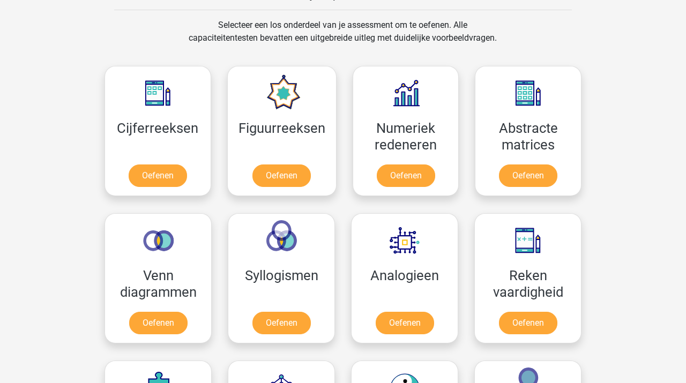
scroll to position [438, 0]
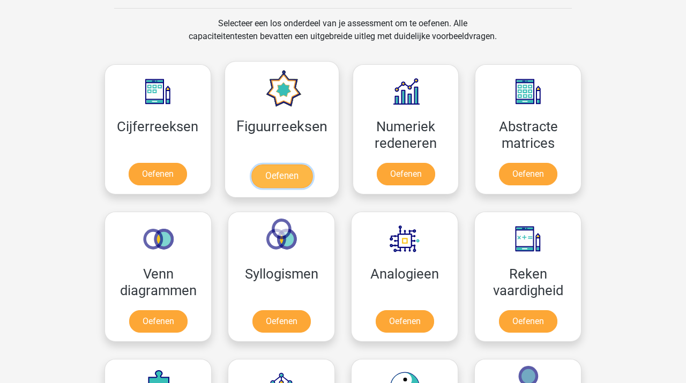
click at [274, 164] on link "Oefenen" at bounding box center [281, 176] width 61 height 24
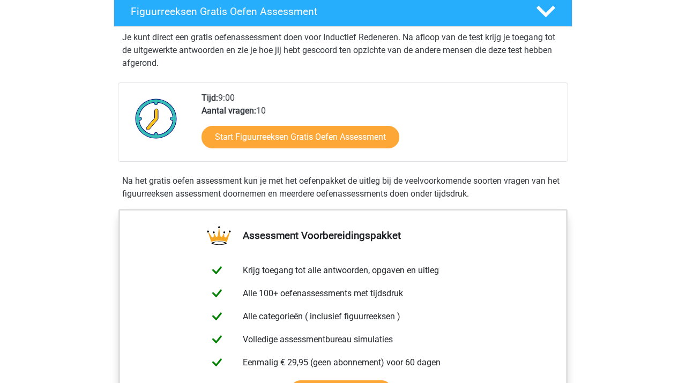
scroll to position [210, 0]
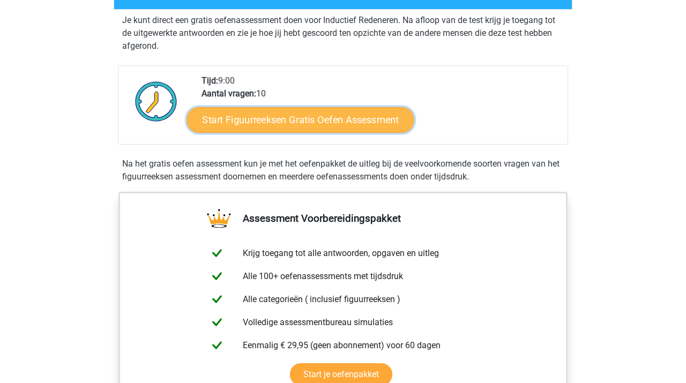
click at [246, 119] on link "Start Figuurreeksen Gratis Oefen Assessment" at bounding box center [300, 120] width 227 height 26
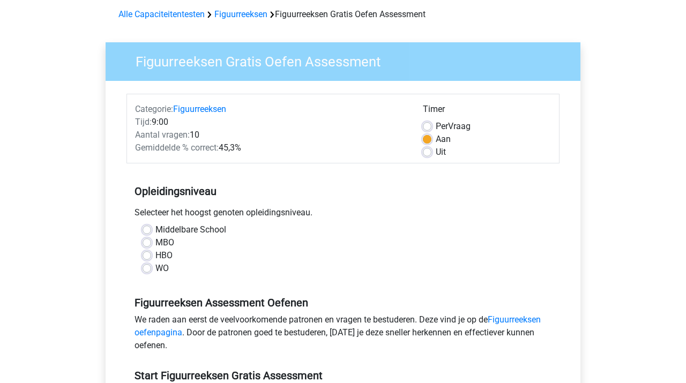
scroll to position [78, 0]
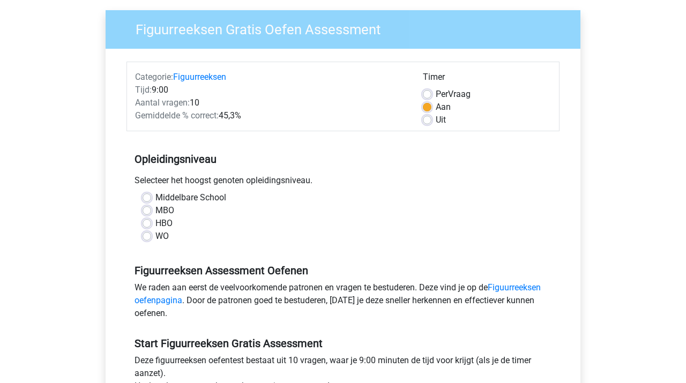
click at [155, 223] on label "HBO" at bounding box center [163, 223] width 17 height 13
click at [146, 223] on input "HBO" at bounding box center [146, 222] width 9 height 11
radio input "true"
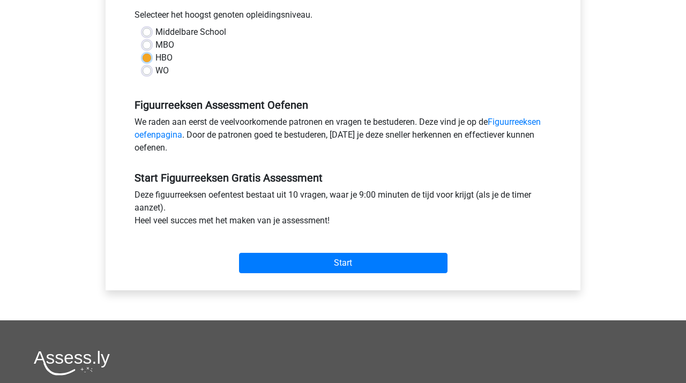
scroll to position [257, 0]
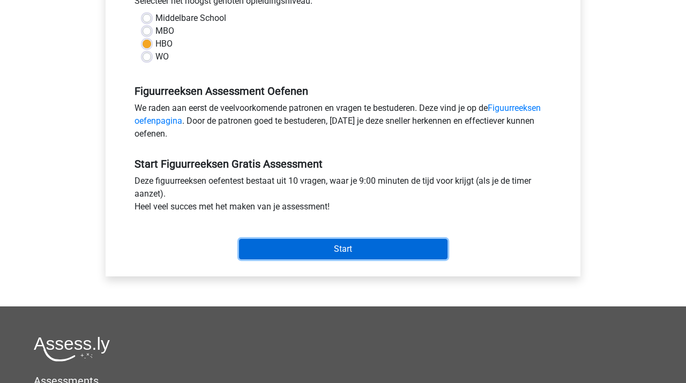
click at [287, 251] on input "Start" at bounding box center [343, 249] width 208 height 20
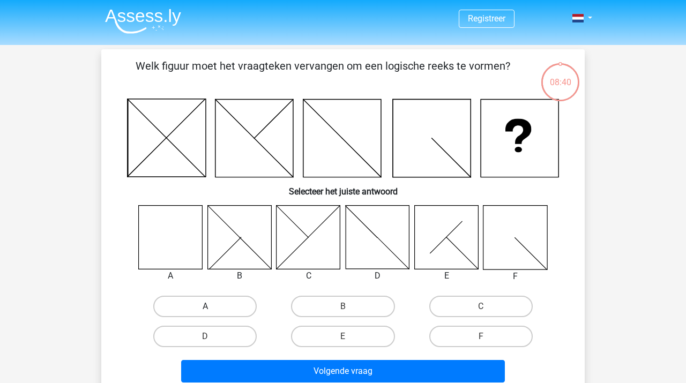
click at [201, 308] on label "A" at bounding box center [204, 306] width 103 height 21
click at [205, 308] on input "A" at bounding box center [208, 309] width 7 height 7
radio input "true"
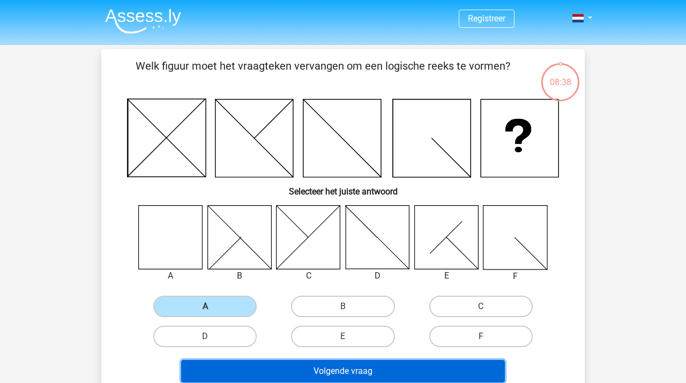
click at [303, 372] on button "Volgende vraag" at bounding box center [343, 371] width 324 height 22
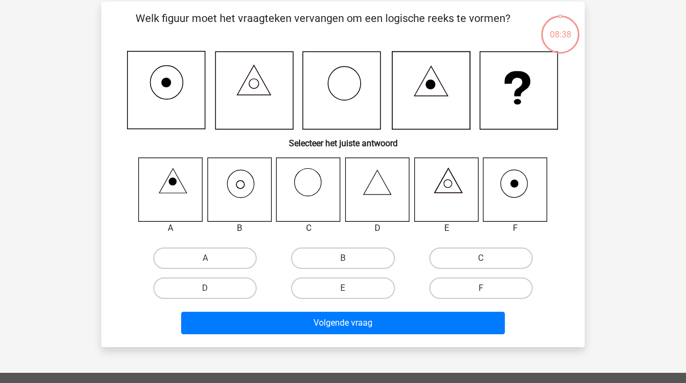
scroll to position [49, 0]
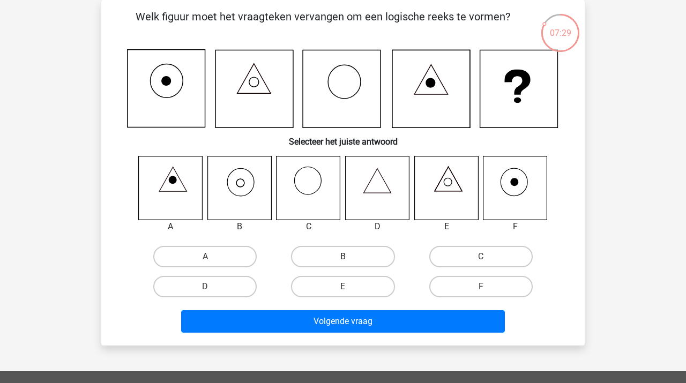
click at [373, 264] on label "B" at bounding box center [342, 256] width 103 height 21
click at [350, 264] on input "B" at bounding box center [346, 260] width 7 height 7
radio input "true"
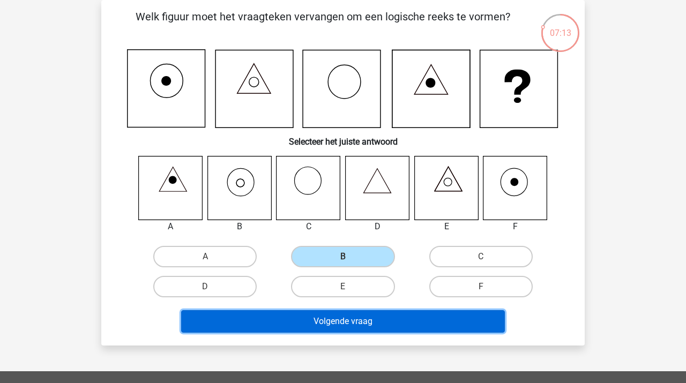
click at [373, 319] on button "Volgende vraag" at bounding box center [343, 321] width 324 height 22
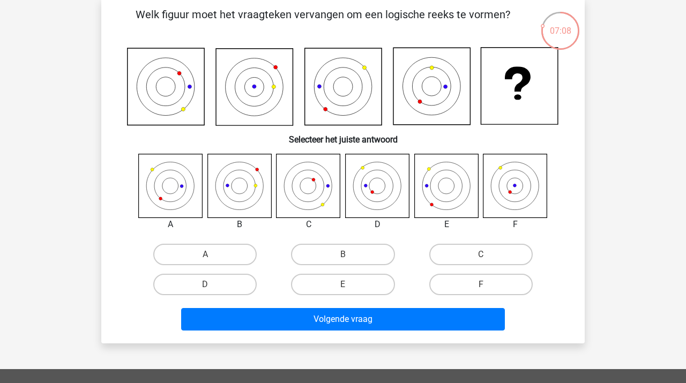
scroll to position [54, 0]
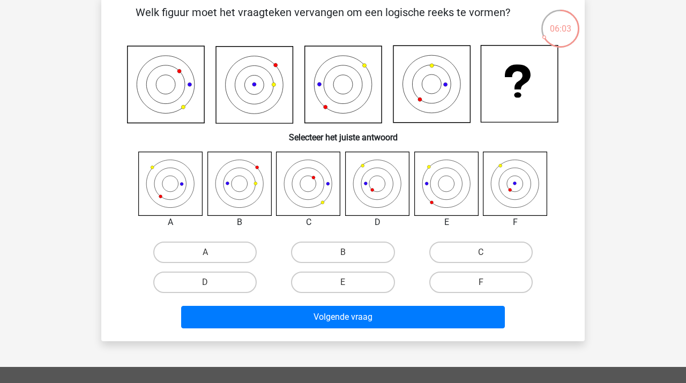
click at [487, 255] on input "C" at bounding box center [483, 255] width 7 height 7
radio input "true"
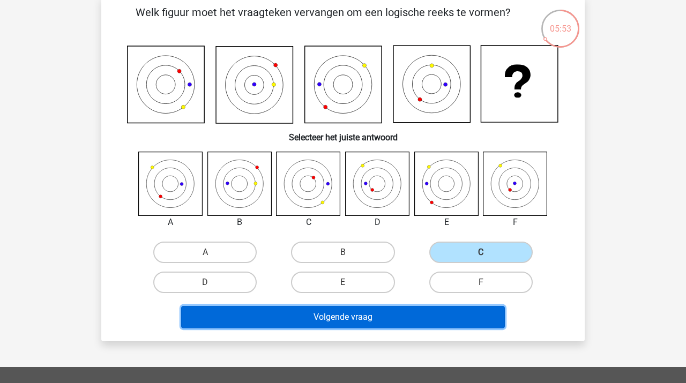
click at [362, 312] on button "Volgende vraag" at bounding box center [343, 317] width 324 height 22
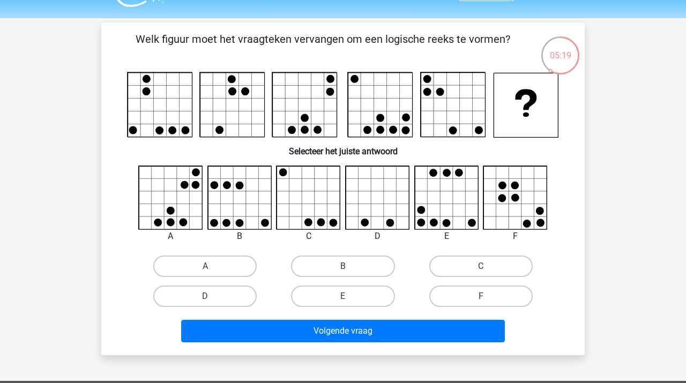
scroll to position [26, 0]
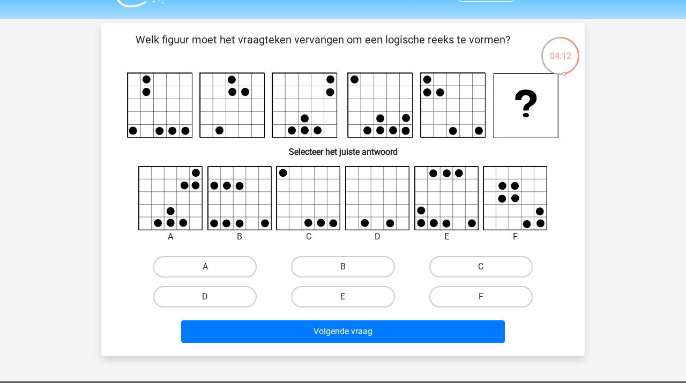
click at [488, 263] on label "C" at bounding box center [480, 266] width 103 height 21
click at [487, 267] on input "C" at bounding box center [483, 270] width 7 height 7
radio input "true"
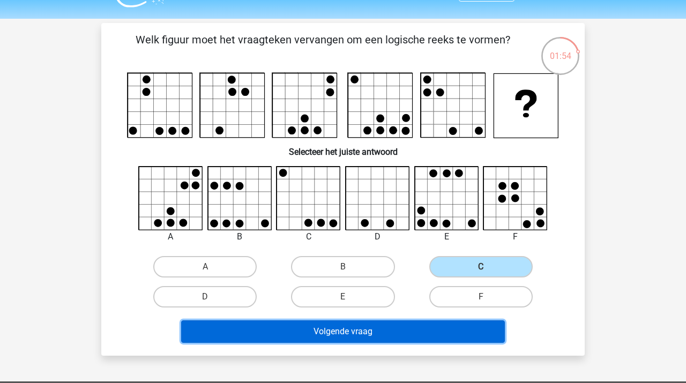
click at [400, 328] on button "Volgende vraag" at bounding box center [343, 331] width 324 height 22
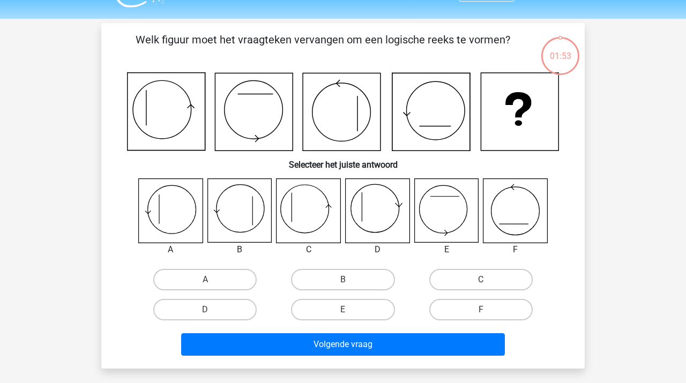
scroll to position [49, 0]
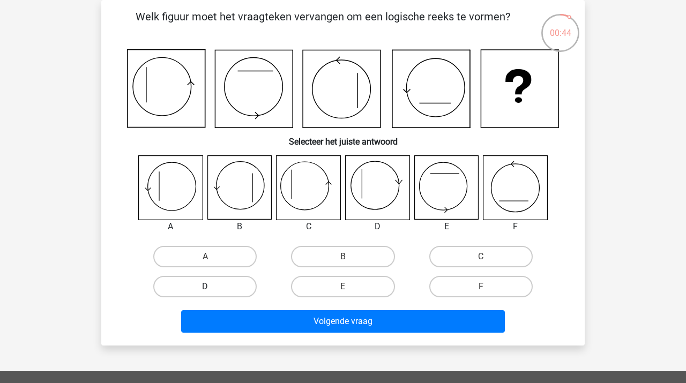
click at [202, 288] on label "D" at bounding box center [204, 286] width 103 height 21
click at [205, 288] on input "D" at bounding box center [208, 290] width 7 height 7
radio input "true"
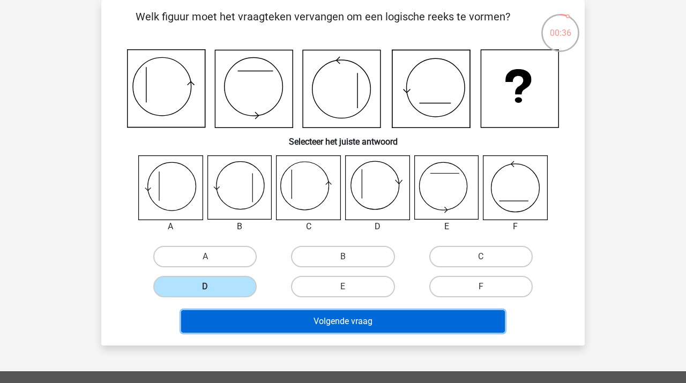
click at [387, 325] on button "Volgende vraag" at bounding box center [343, 321] width 324 height 22
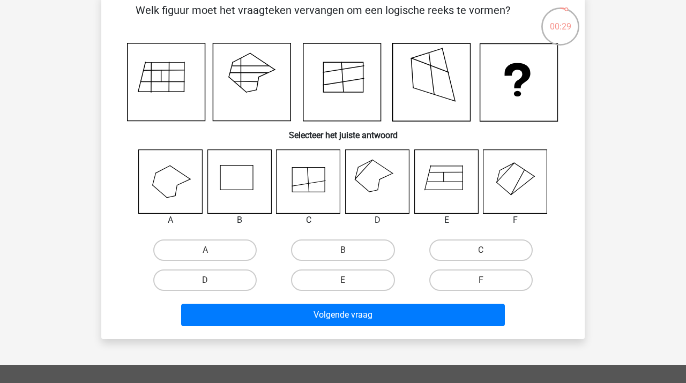
scroll to position [37, 0]
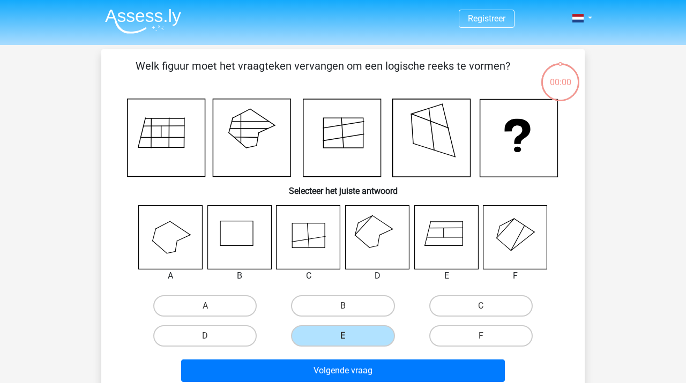
scroll to position [37, 0]
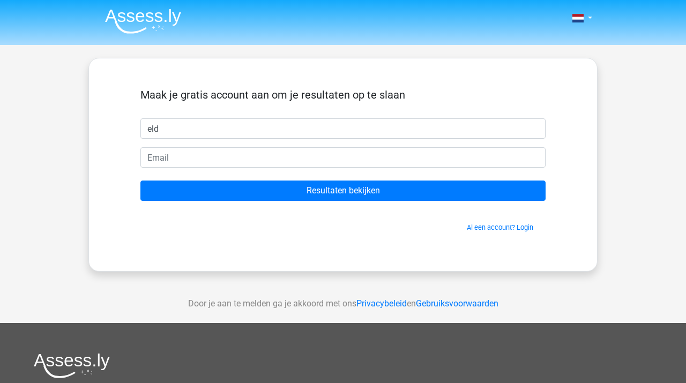
type input "eld"
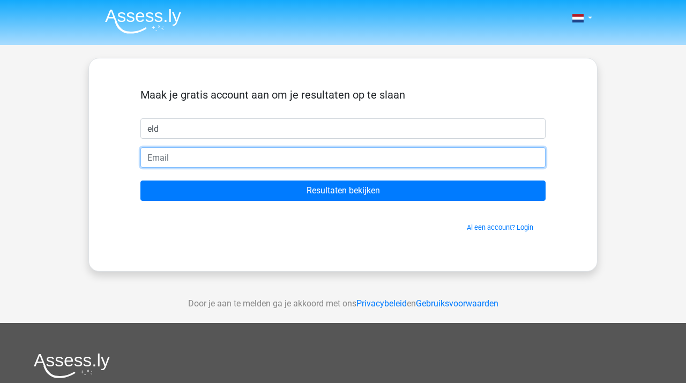
click at [253, 153] on input "email" at bounding box center [342, 157] width 405 height 20
type input "[EMAIL_ADDRESS][DOMAIN_NAME]"
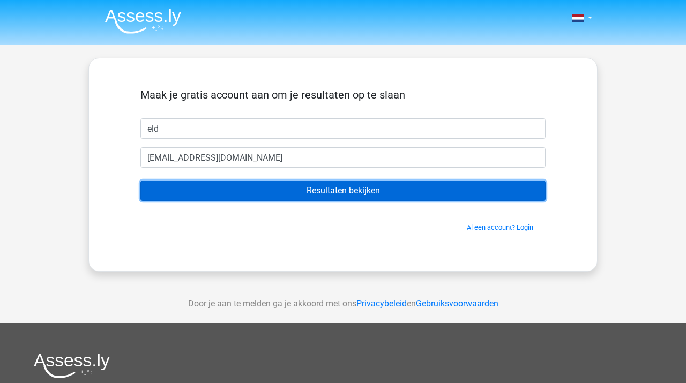
click at [249, 190] on input "Resultaten bekijken" at bounding box center [342, 190] width 405 height 20
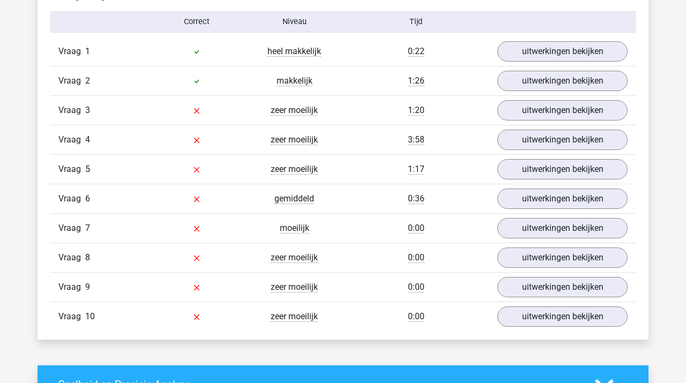
scroll to position [887, 0]
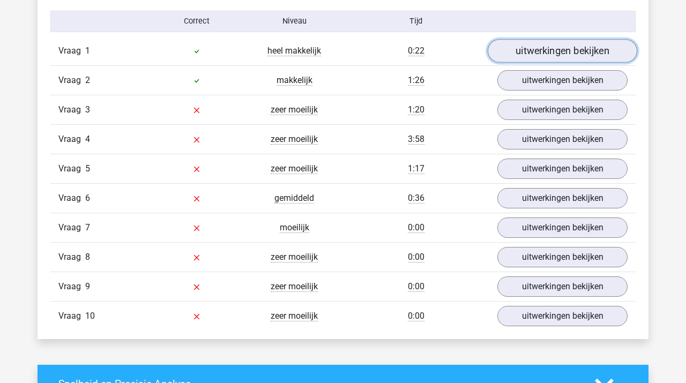
click at [520, 51] on link "uitwerkingen bekijken" at bounding box center [561, 51] width 149 height 24
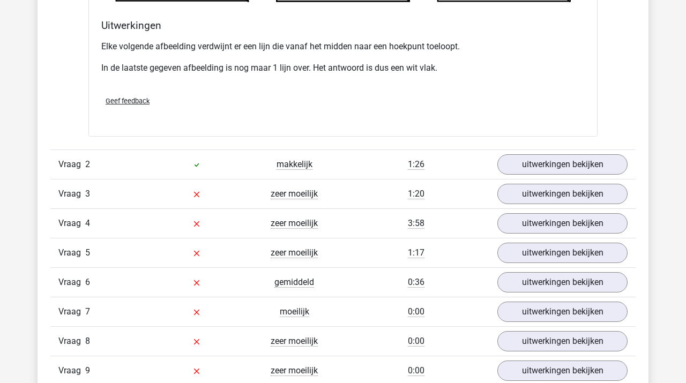
scroll to position [1423, 0]
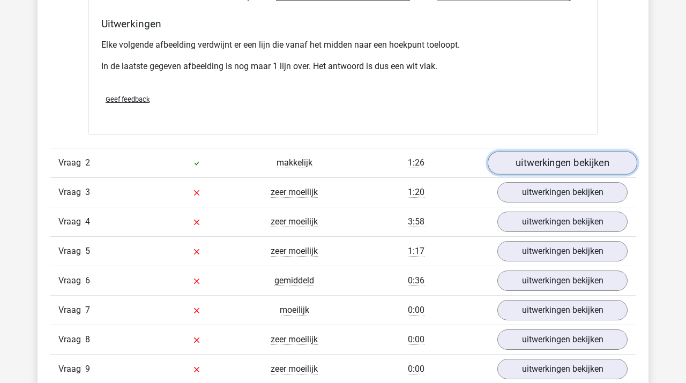
click at [536, 165] on link "uitwerkingen bekijken" at bounding box center [561, 163] width 149 height 24
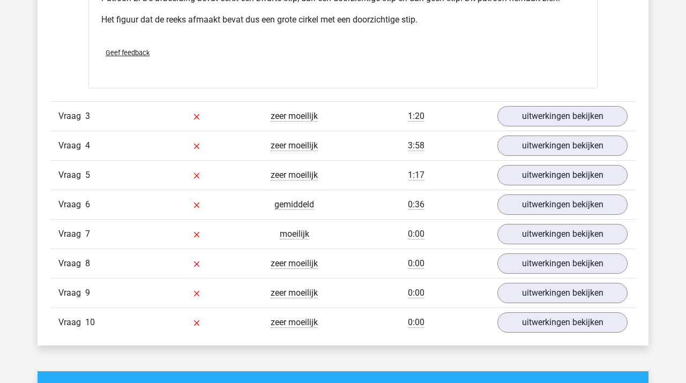
scroll to position [2170, 0]
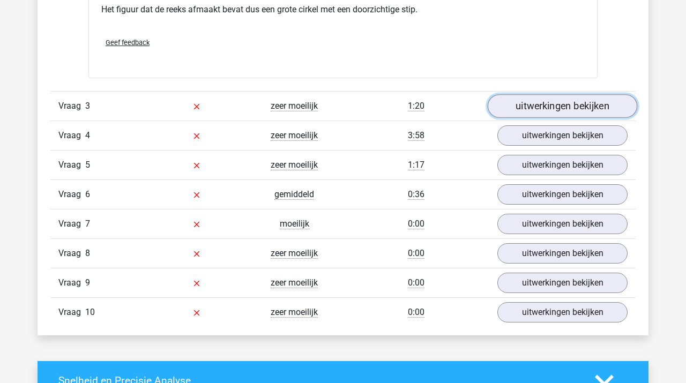
click at [548, 104] on link "uitwerkingen bekijken" at bounding box center [561, 106] width 149 height 24
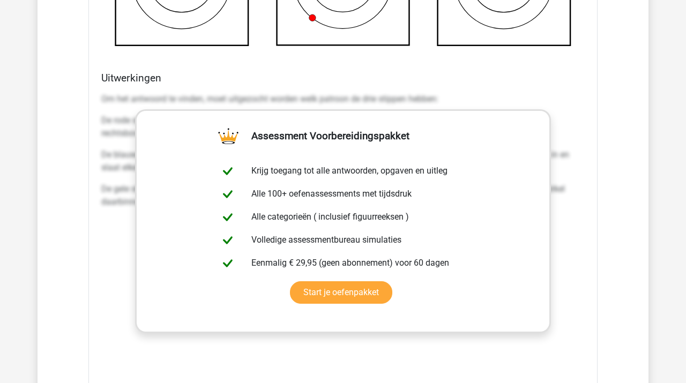
scroll to position [2723, 0]
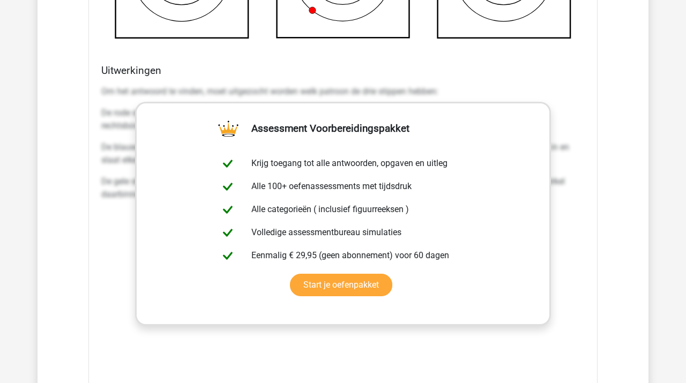
click at [89, 253] on div "Welk figuur moet het vraagteken vervangen om een logische reeks te vormen? a b …" at bounding box center [342, 16] width 509 height 871
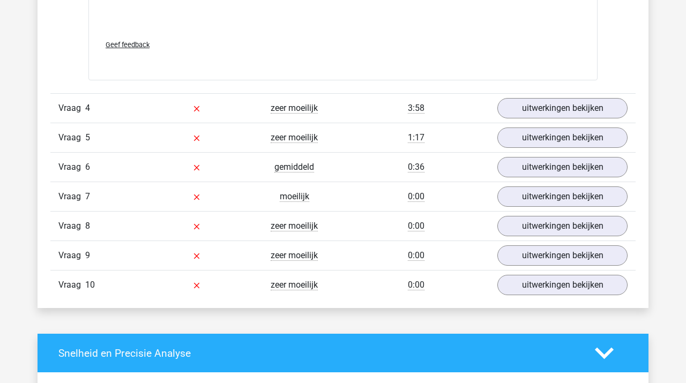
scroll to position [3095, 0]
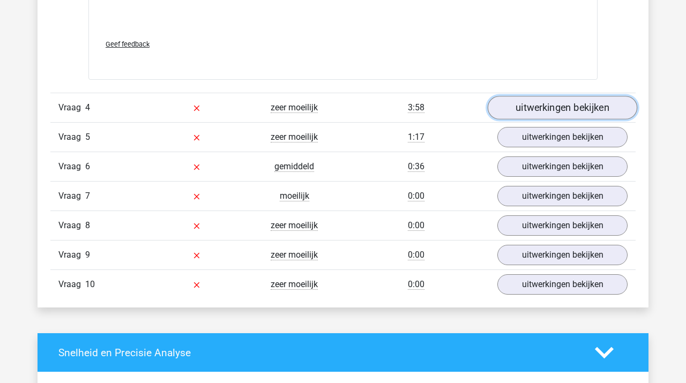
click at [531, 106] on link "uitwerkingen bekijken" at bounding box center [561, 108] width 149 height 24
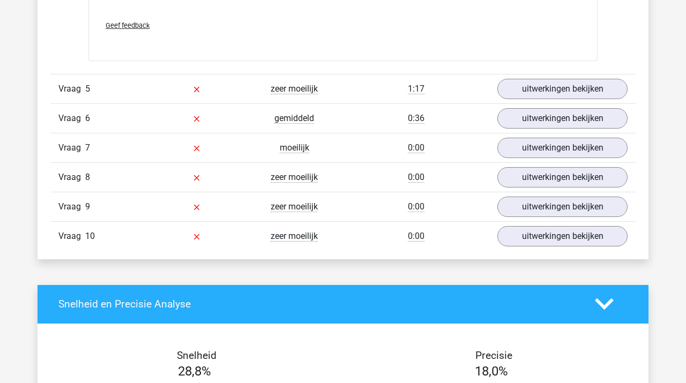
scroll to position [3775, 0]
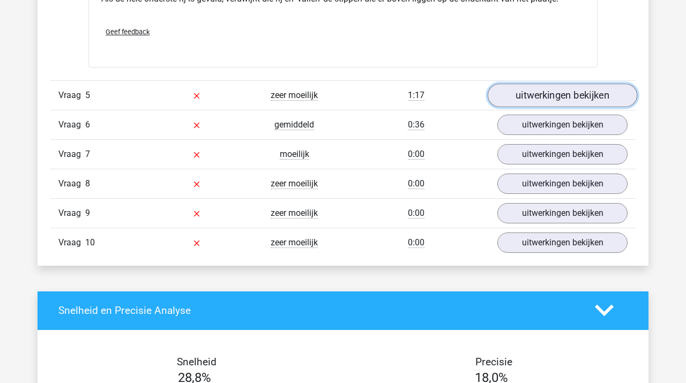
click at [528, 92] on link "uitwerkingen bekijken" at bounding box center [561, 96] width 149 height 24
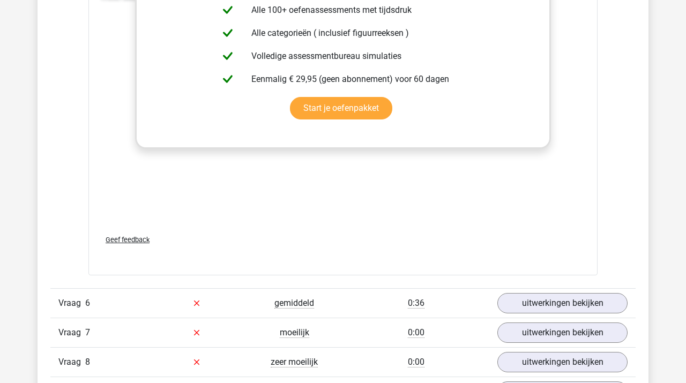
scroll to position [4538, 0]
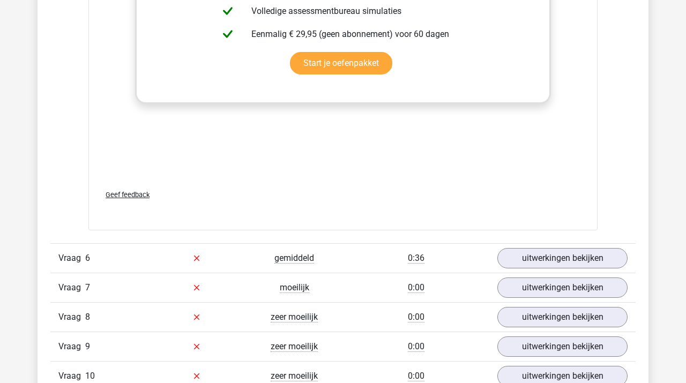
click at [130, 195] on span "Geef feedback" at bounding box center [128, 195] width 44 height 8
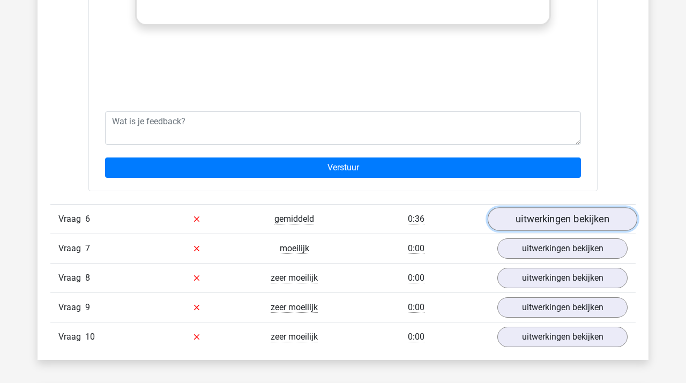
click at [513, 219] on link "uitwerkingen bekijken" at bounding box center [561, 219] width 149 height 24
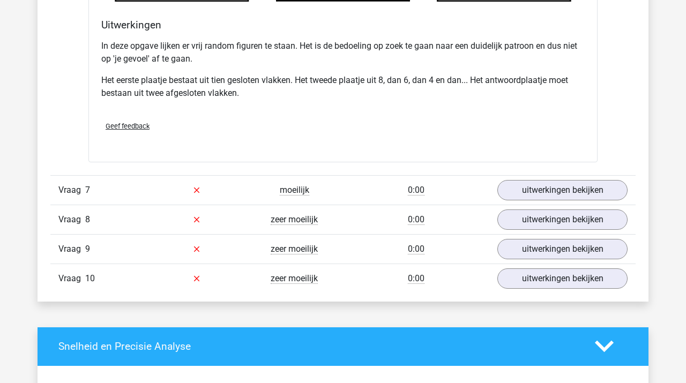
scroll to position [5328, 0]
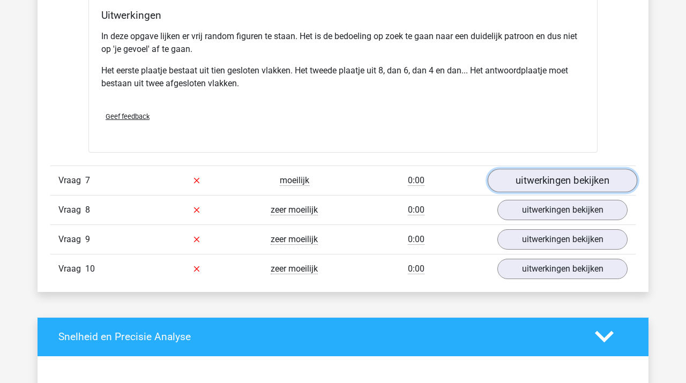
click at [548, 178] on link "uitwerkingen bekijken" at bounding box center [561, 181] width 149 height 24
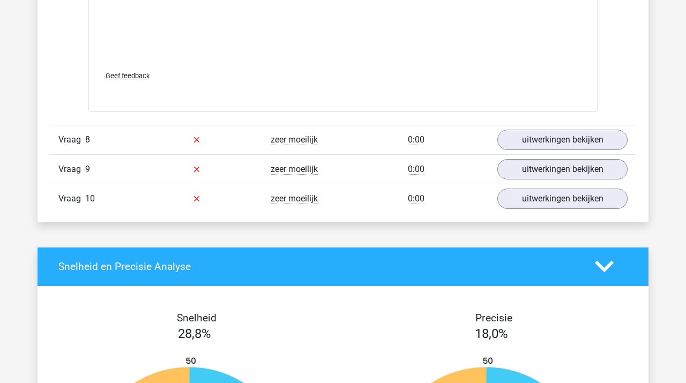
scroll to position [6297, 0]
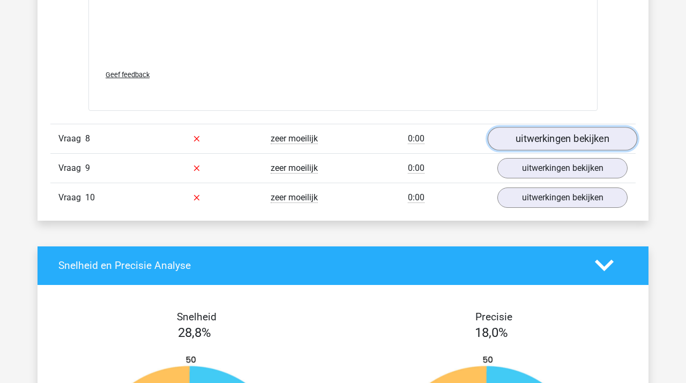
click at [529, 133] on link "uitwerkingen bekijken" at bounding box center [561, 139] width 149 height 24
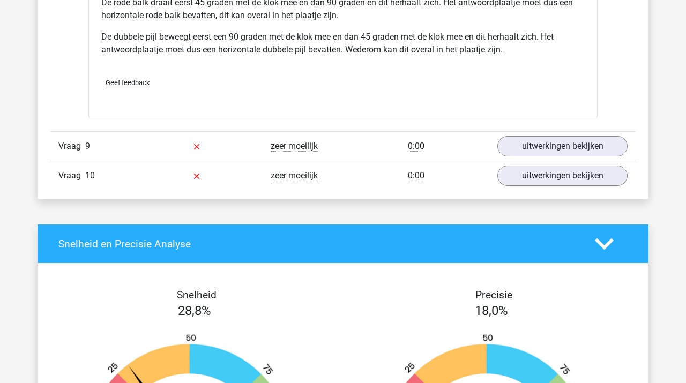
scroll to position [7000, 0]
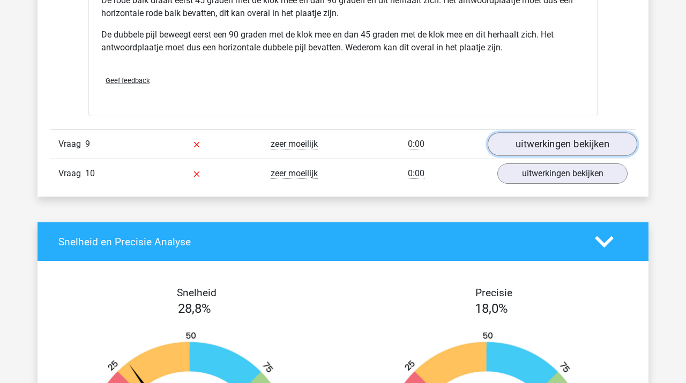
click at [550, 149] on link "uitwerkingen bekijken" at bounding box center [561, 144] width 149 height 24
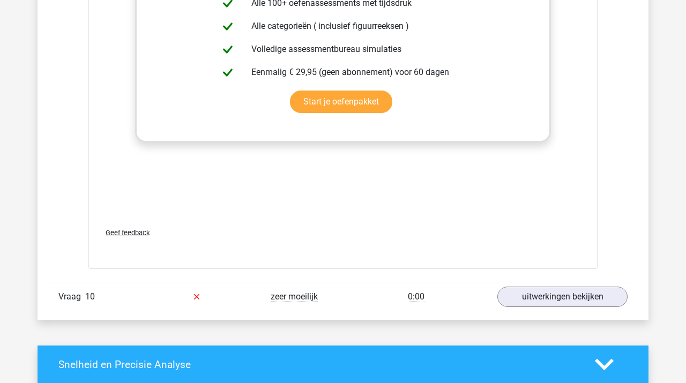
scroll to position [7774, 0]
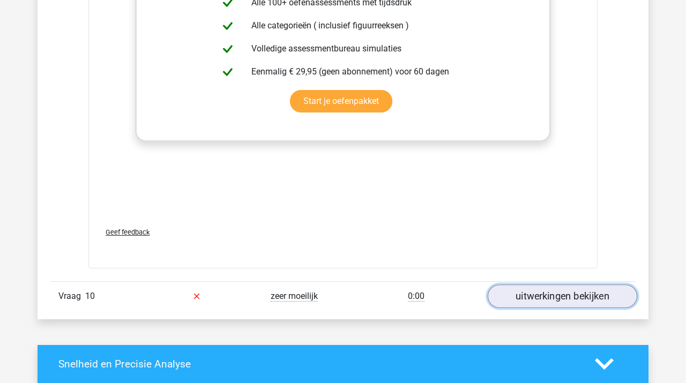
click at [541, 295] on link "uitwerkingen bekijken" at bounding box center [561, 296] width 149 height 24
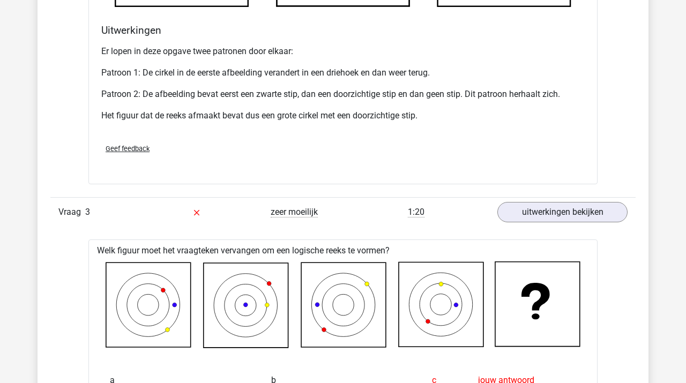
scroll to position [2064, 0]
